Goal: Task Accomplishment & Management: Use online tool/utility

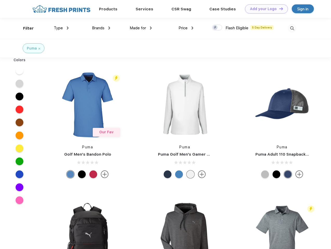
click at [264, 9] on link "Add your Logo Design Tool" at bounding box center [266, 8] width 43 height 9
click at [0, 0] on div "Design Tool" at bounding box center [0, 0] width 0 height 0
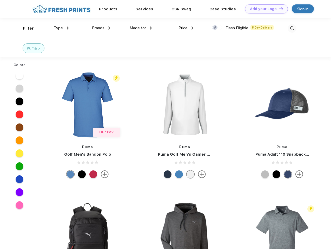
click at [279, 9] on link "Add your Logo Design Tool" at bounding box center [266, 8] width 43 height 9
click at [25, 28] on div "Filter" at bounding box center [28, 28] width 11 height 6
click at [61, 28] on span "Type" at bounding box center [58, 28] width 9 height 5
click at [101, 28] on span "Brands" at bounding box center [98, 28] width 12 height 5
click at [141, 28] on span "Made for" at bounding box center [138, 28] width 16 height 5
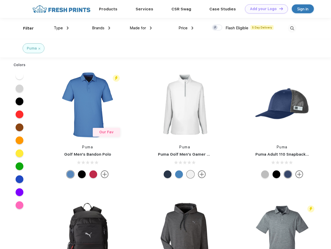
click at [186, 28] on span "Price" at bounding box center [182, 28] width 9 height 5
click at [217, 28] on div at bounding box center [217, 28] width 10 height 6
click at [215, 28] on input "checkbox" at bounding box center [213, 25] width 3 height 3
click at [292, 28] on img at bounding box center [292, 28] width 9 height 9
